Goal: Information Seeking & Learning: Check status

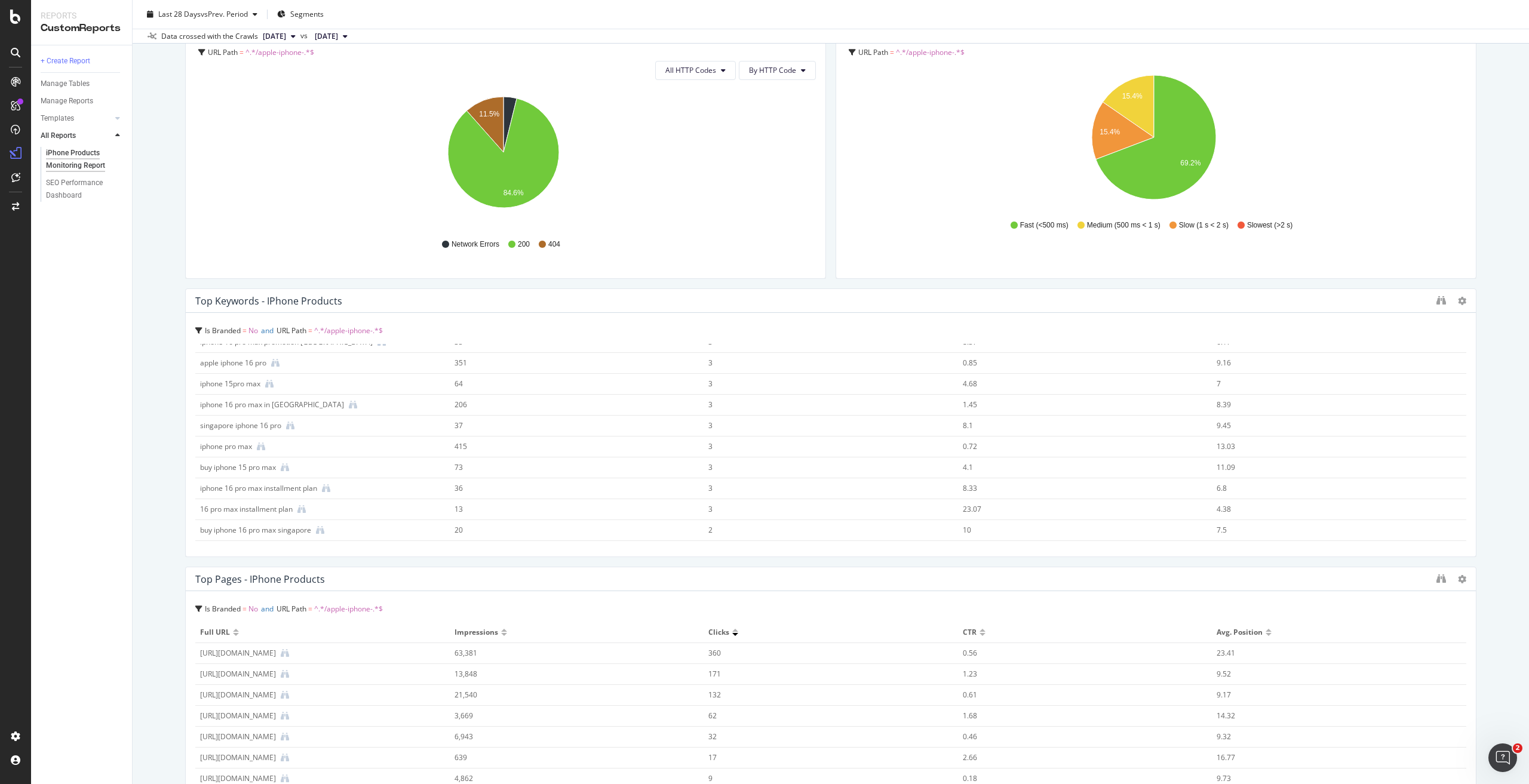
scroll to position [538, 0]
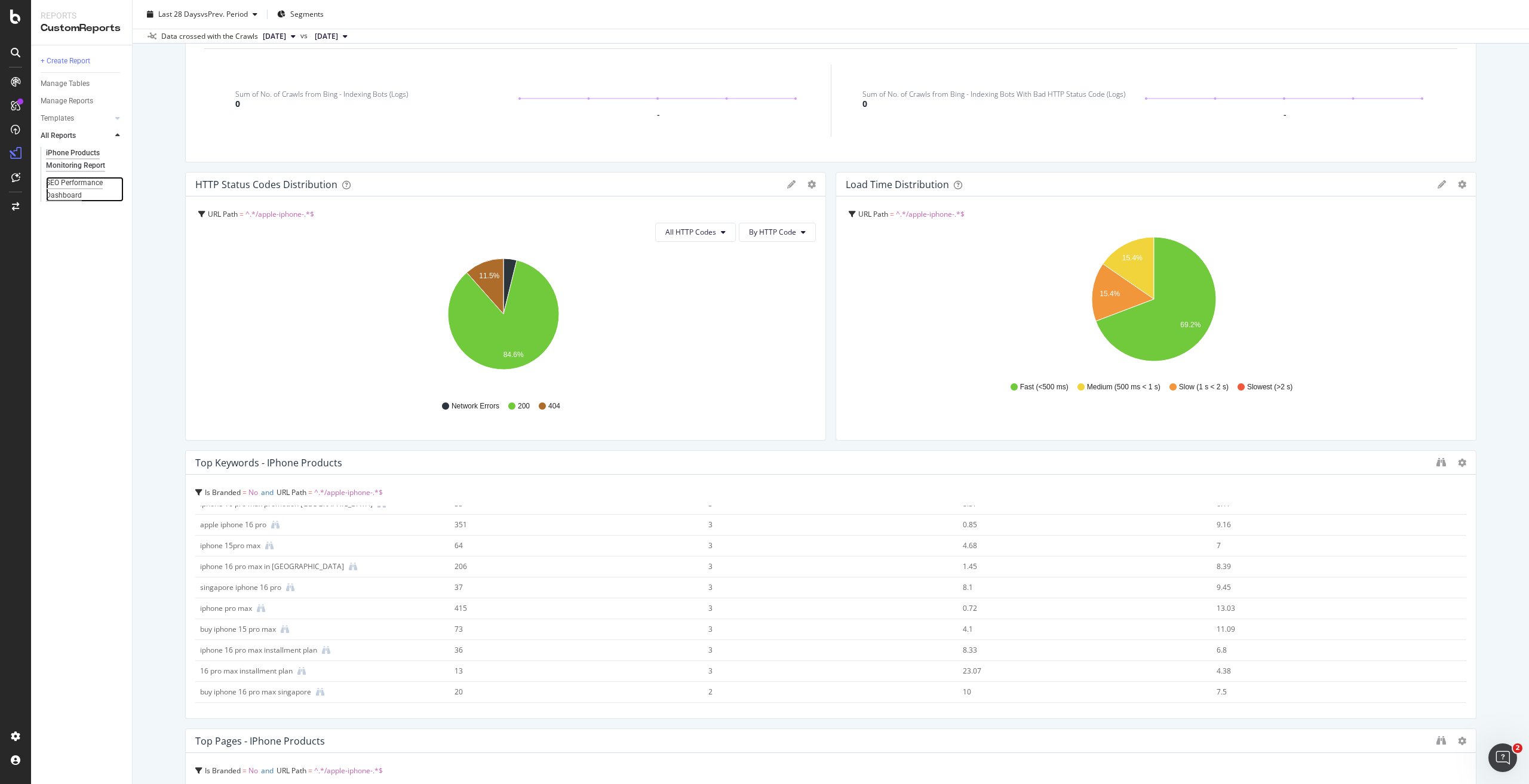
click at [53, 186] on div "SEO Performance Dashboard" at bounding box center [80, 189] width 69 height 25
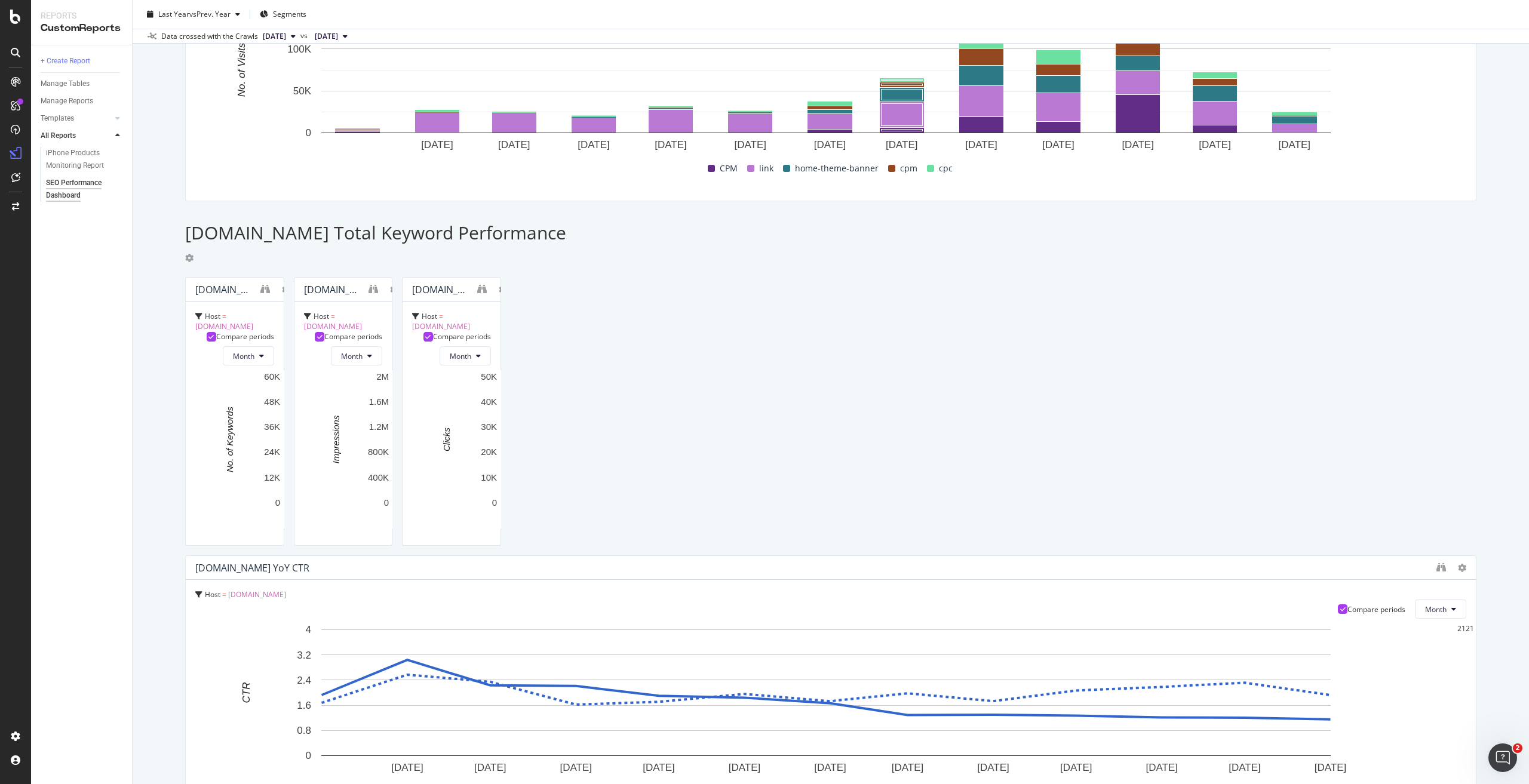
scroll to position [1075, 0]
